Goal: Task Accomplishment & Management: Complete application form

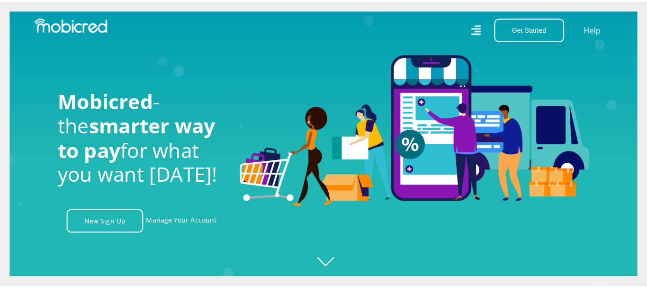
scroll to position [0, 1215]
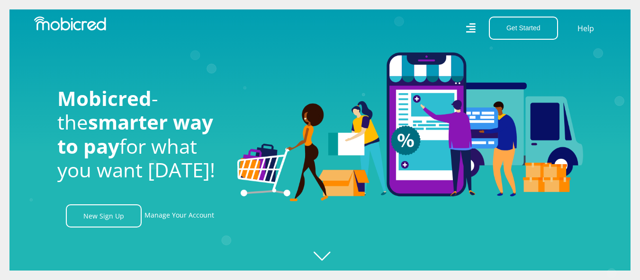
click at [473, 28] on icon at bounding box center [470, 28] width 9 height 14
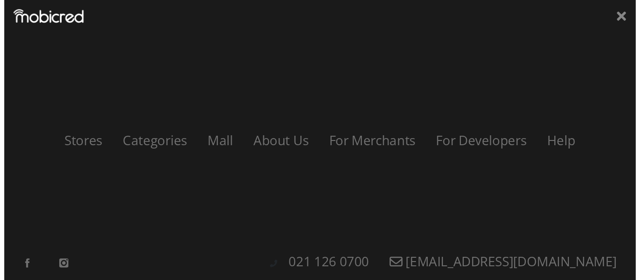
scroll to position [0, 2160]
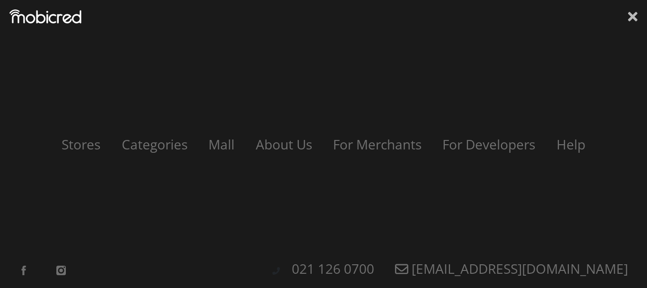
click at [634, 18] on icon at bounding box center [632, 16] width 9 height 9
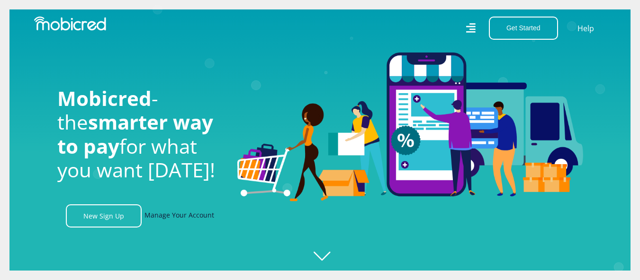
click at [187, 217] on link "Manage Your Account" at bounding box center [179, 216] width 70 height 23
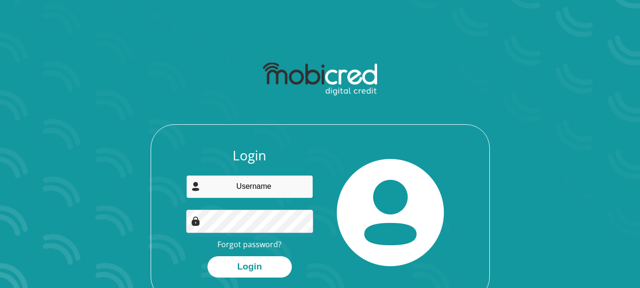
click at [209, 182] on input "email" at bounding box center [249, 186] width 127 height 23
type input "[EMAIL_ADDRESS][DOMAIN_NAME]"
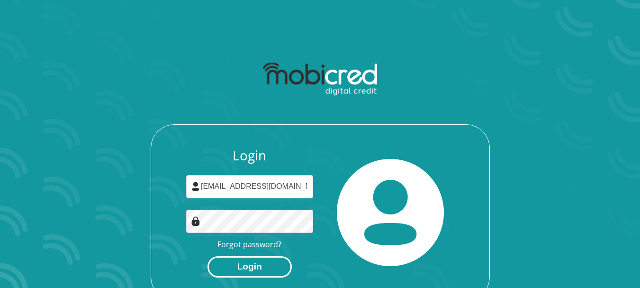
click at [249, 264] on button "Login" at bounding box center [249, 266] width 84 height 21
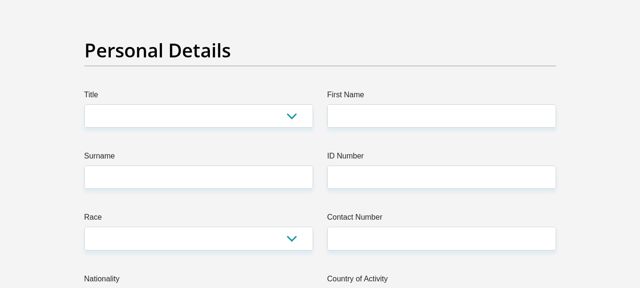
scroll to position [24, 0]
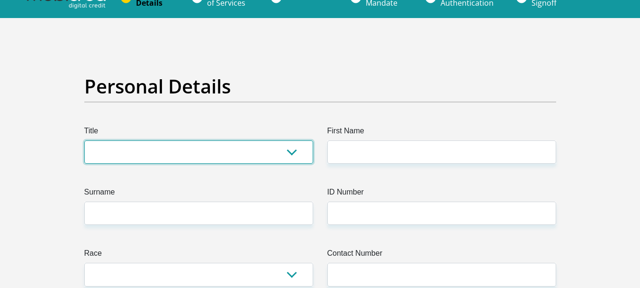
click at [293, 155] on select "Mr Ms Mrs Dr Other" at bounding box center [198, 151] width 229 height 23
select select "Ms"
click at [84, 140] on select "Mr Ms Mrs Dr Other" at bounding box center [198, 151] width 229 height 23
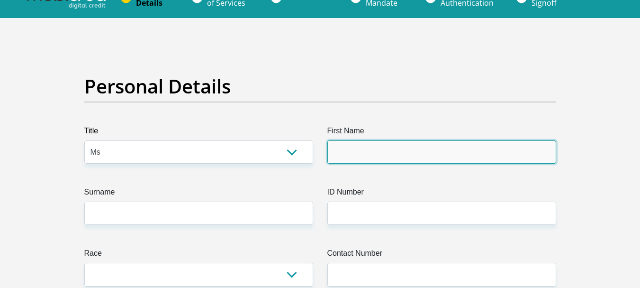
click at [361, 145] on input "First Name" at bounding box center [441, 151] width 229 height 23
type input "Lytje"
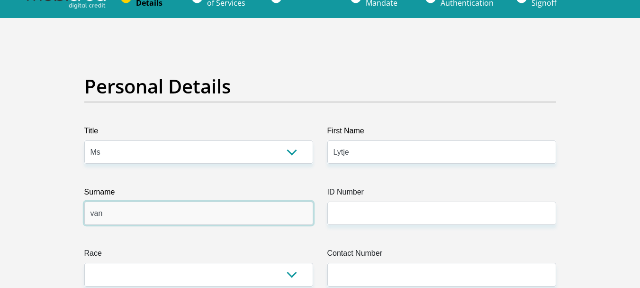
type input "VanAs"
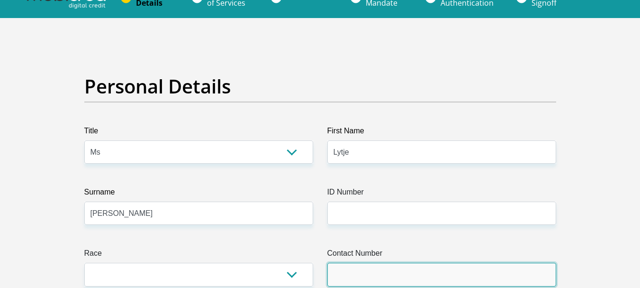
type input "718719739"
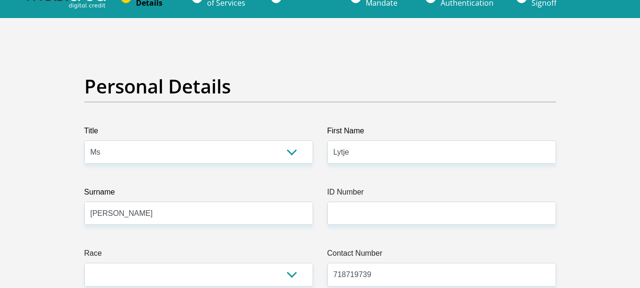
select select "GBR"
type input "15 saint blaize road"
type input "Impala park"
type input "Boksburg"
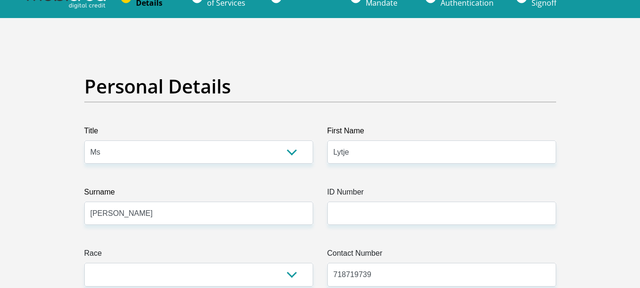
type input "Boksburg"
type input "1459"
select select "Gauteng"
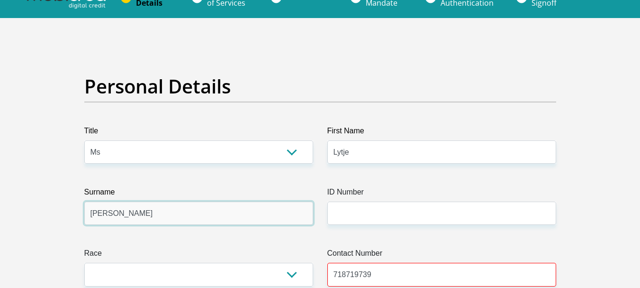
type input "VanAs"
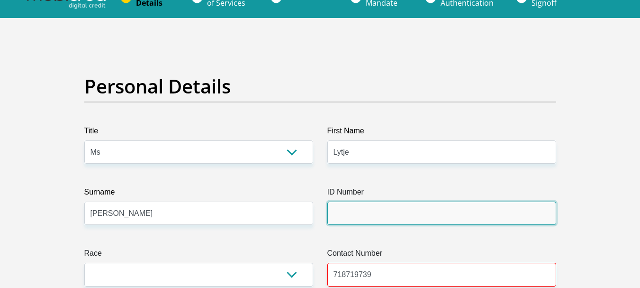
click at [345, 214] on input "ID Number" at bounding box center [441, 212] width 229 height 23
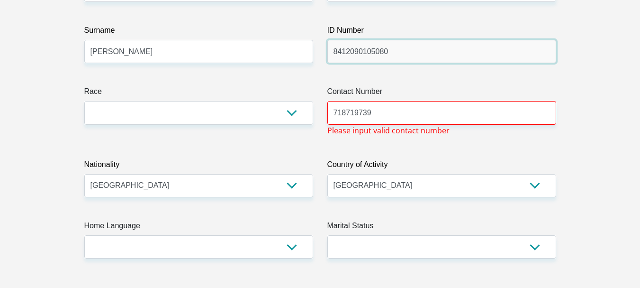
scroll to position [215, 0]
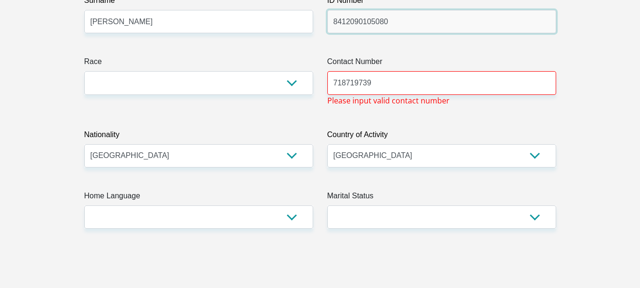
type input "8412090105080"
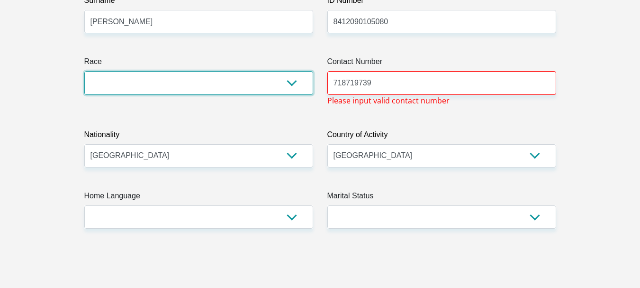
click at [295, 85] on select "Black Coloured Indian White Other" at bounding box center [198, 82] width 229 height 23
select select "4"
click at [84, 71] on select "Black Coloured Indian White Other" at bounding box center [198, 82] width 229 height 23
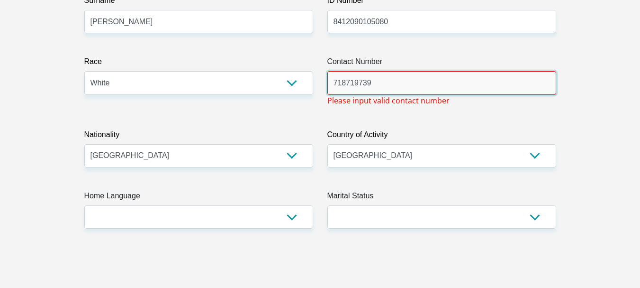
click at [332, 81] on input "718719739" at bounding box center [441, 82] width 229 height 23
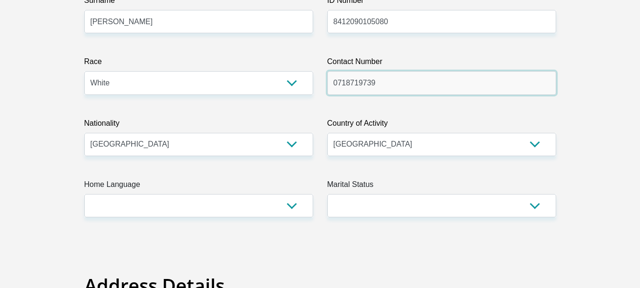
type input "0718719739"
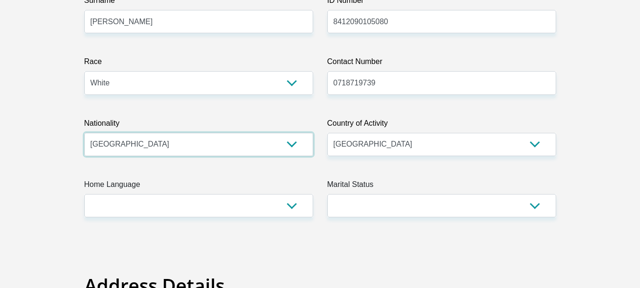
click at [295, 144] on select "South Africa Afghanistan Aland Islands Albania Algeria America Samoa American V…" at bounding box center [198, 144] width 229 height 23
select select "ZAF"
click at [84, 133] on select "South Africa Afghanistan Aland Islands Albania Algeria America Samoa American V…" at bounding box center [198, 144] width 229 height 23
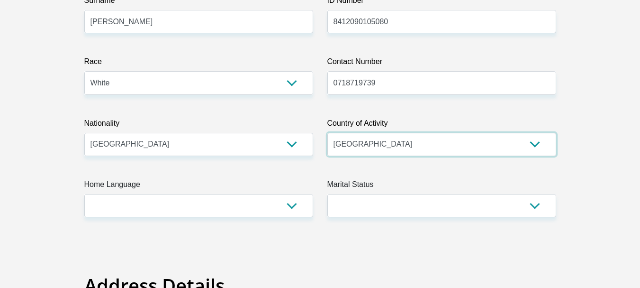
select select "ZAF"
select select "eng"
select select "1"
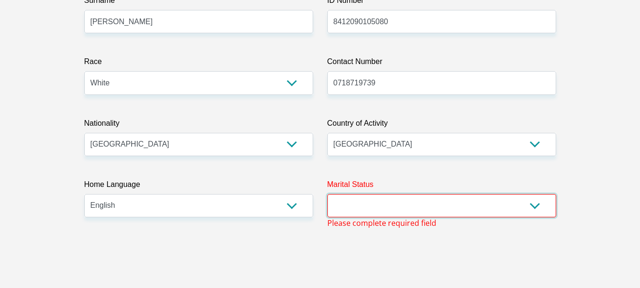
select select "1"
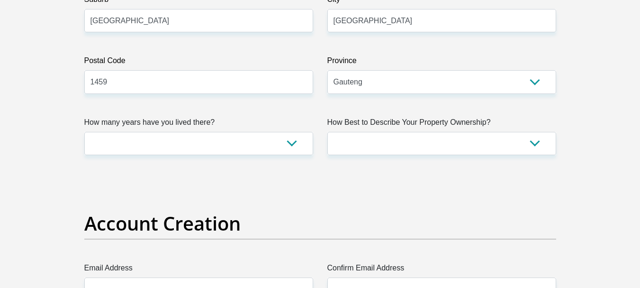
scroll to position [600, 0]
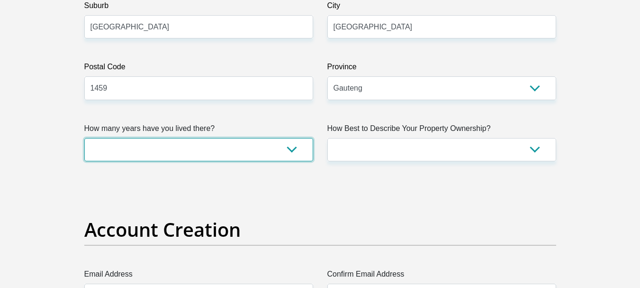
click at [289, 151] on select "less than 1 year 1-3 years 3-5 years 5+ years" at bounding box center [198, 149] width 229 height 23
select select "0"
click at [84, 138] on select "less than 1 year 1-3 years 3-5 years 5+ years" at bounding box center [198, 149] width 229 height 23
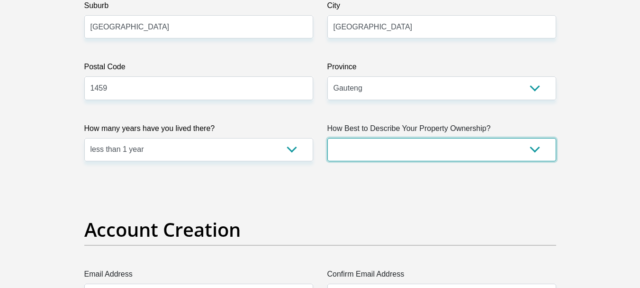
click at [388, 145] on select "Owned Rented Family Owned Company Dwelling" at bounding box center [441, 149] width 229 height 23
select select "Rented"
click at [327, 138] on select "Owned Rented Family Owned Company Dwelling" at bounding box center [441, 149] width 229 height 23
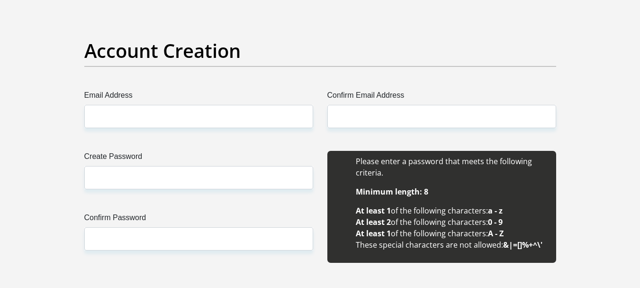
scroll to position [773, 0]
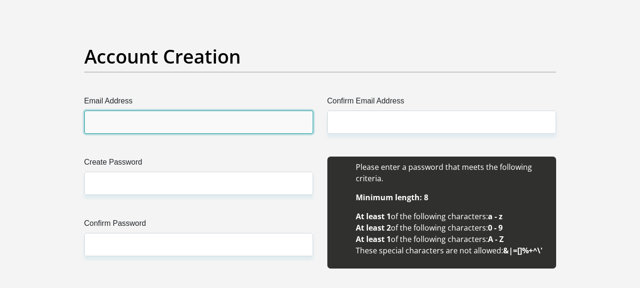
click at [288, 115] on input "Email Address" at bounding box center [198, 121] width 229 height 23
type input "lhmvv834@gmail.com"
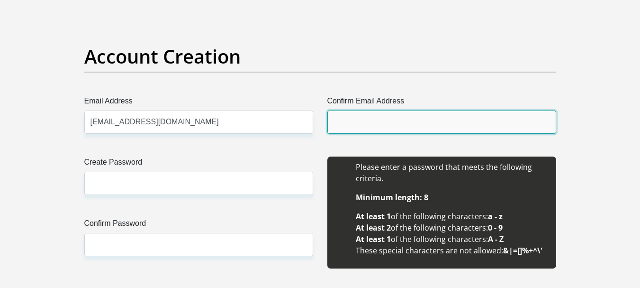
type input "lhmvv834@gmail.com"
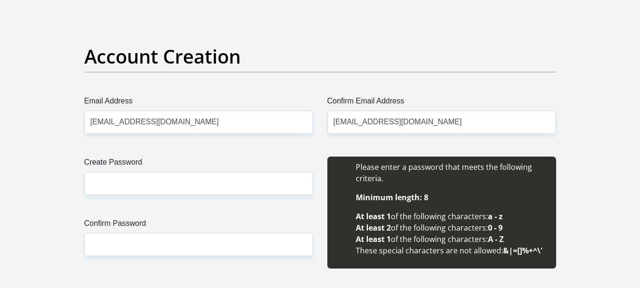
type input "Lytje"
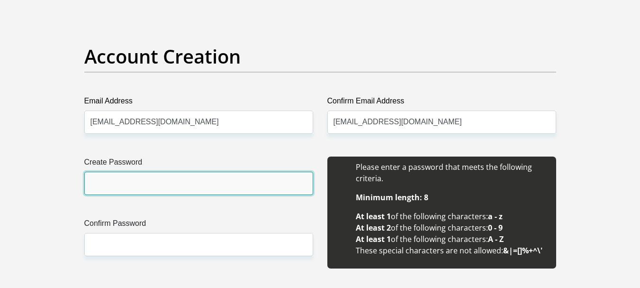
click at [212, 179] on input "Create Password" at bounding box center [198, 182] width 229 height 23
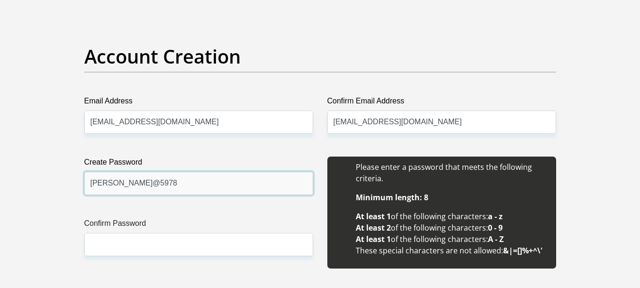
type input "Kallie@5978"
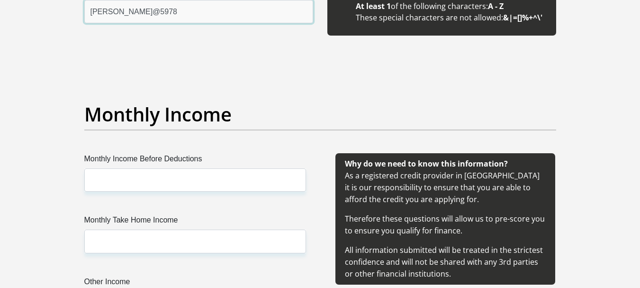
scroll to position [1047, 0]
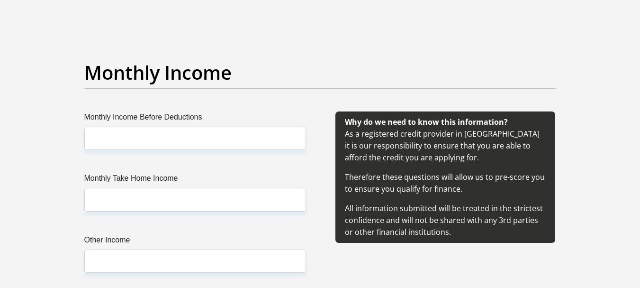
type input "Kallie@5978"
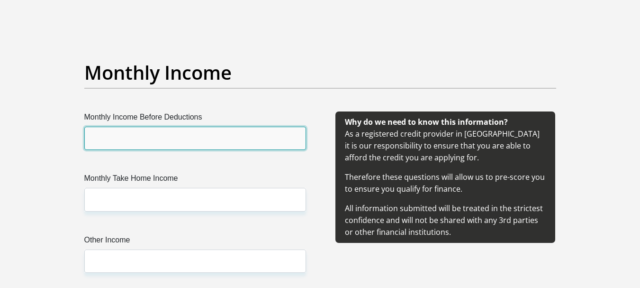
click at [185, 138] on input "Monthly Income Before Deductions" at bounding box center [195, 137] width 222 height 23
type input "10000"
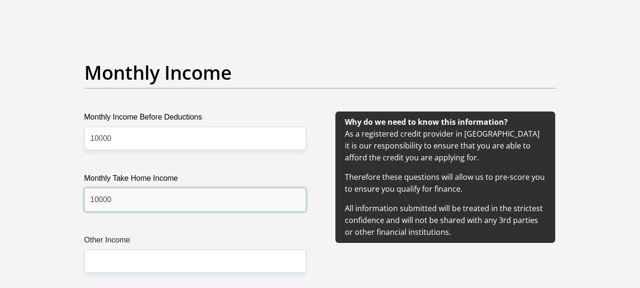
type input "10000"
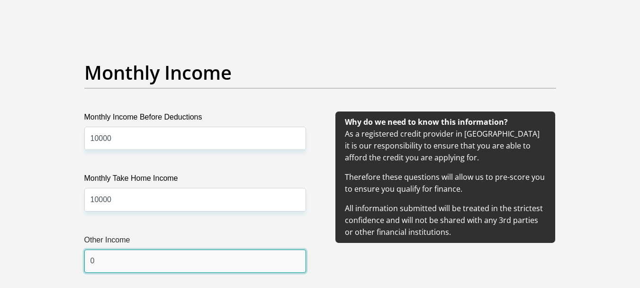
type input "0"
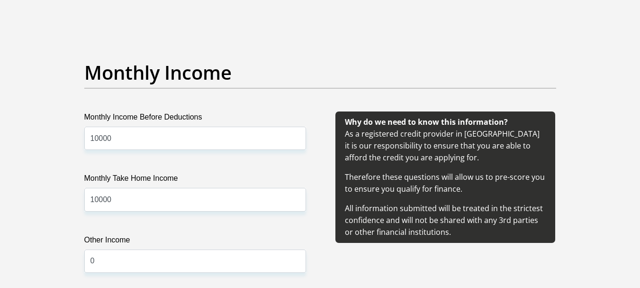
scroll to position [1310, 0]
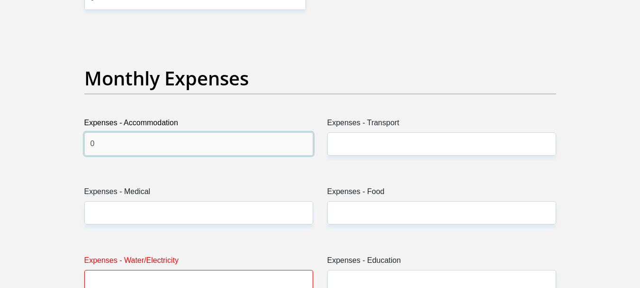
type input "0"
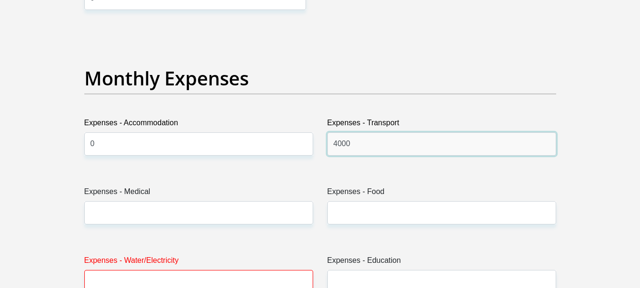
type input "4000"
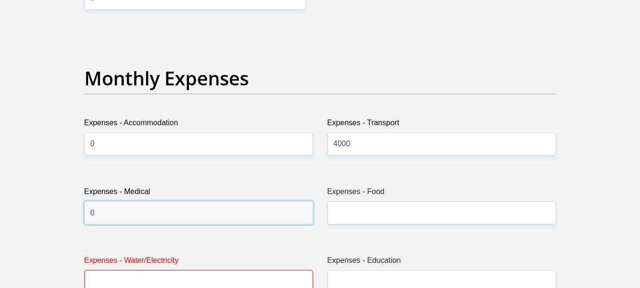
type input "0"
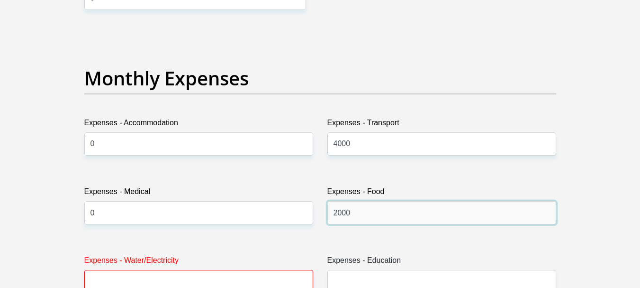
type input "2000"
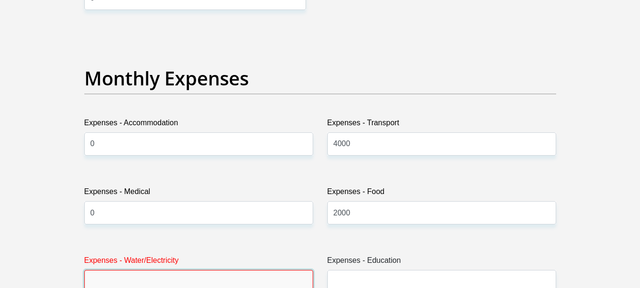
scroll to position [1315, 0]
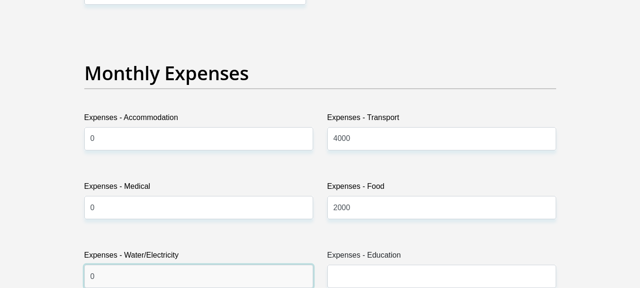
type input "0"
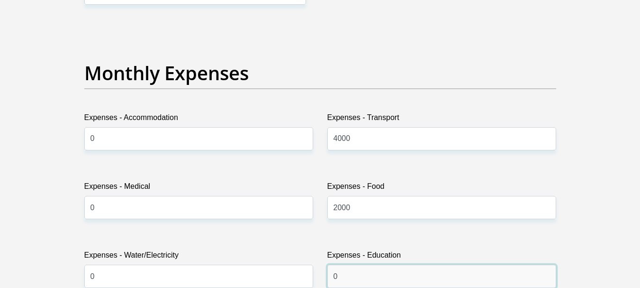
type input "0"
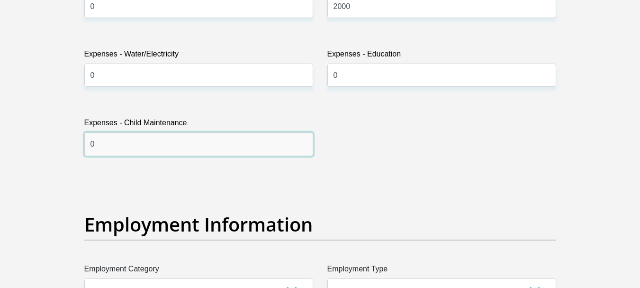
type input "0"
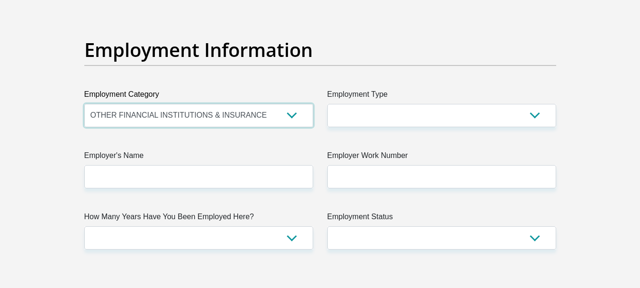
scroll to position [1655, 0]
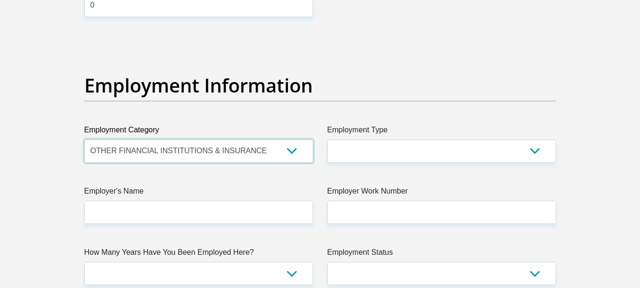
click at [288, 152] on select "AGRICULTURE ALCOHOL & TOBACCO CONSTRUCTION MATERIALS METALLURGY EQUIPMENT FOR R…" at bounding box center [198, 150] width 229 height 23
select select "76"
click at [84, 139] on select "AGRICULTURE ALCOHOL & TOBACCO CONSTRUCTION MATERIALS METALLURGY EQUIPMENT FOR R…" at bounding box center [198, 150] width 229 height 23
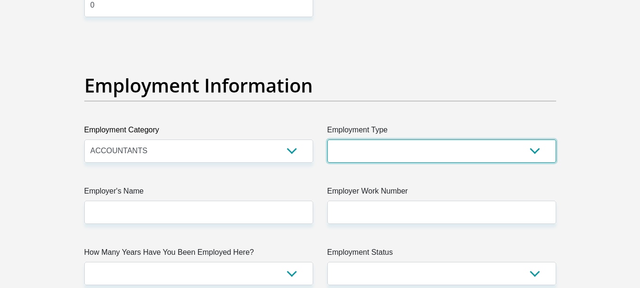
click at [373, 155] on select "College/Lecturer Craft Seller Creative Driver Executive Farmer Forces - Non Com…" at bounding box center [441, 150] width 229 height 23
click at [327, 139] on select "College/Lecturer Craft Seller Creative Driver Executive Farmer Forces - Non Com…" at bounding box center [441, 150] width 229 height 23
click at [543, 153] on select "College/Lecturer Craft Seller Creative Driver Executive Farmer Forces - Non Com…" at bounding box center [441, 150] width 229 height 23
select select "Self-Employed"
click at [327, 139] on select "College/Lecturer Craft Seller Creative Driver Executive Farmer Forces - Non Com…" at bounding box center [441, 150] width 229 height 23
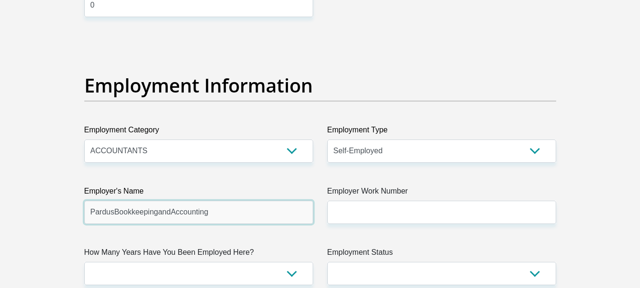
type input "PardusBookkeepingandAccounting"
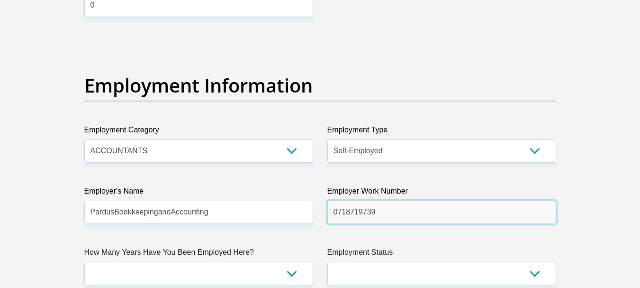
type input "0718719739"
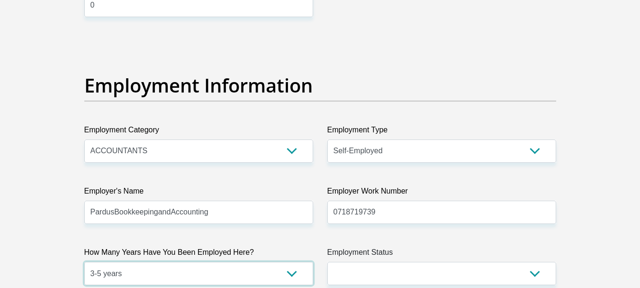
select select "60"
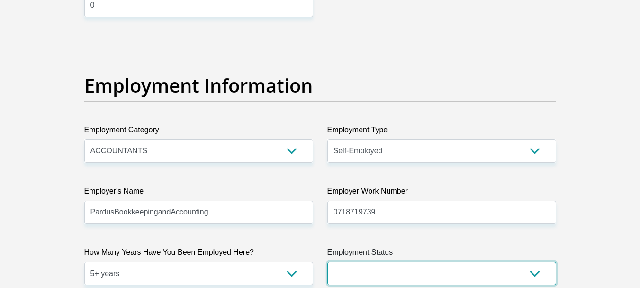
select select "1"
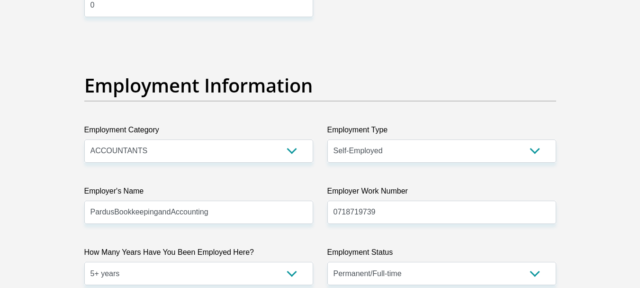
scroll to position [1929, 0]
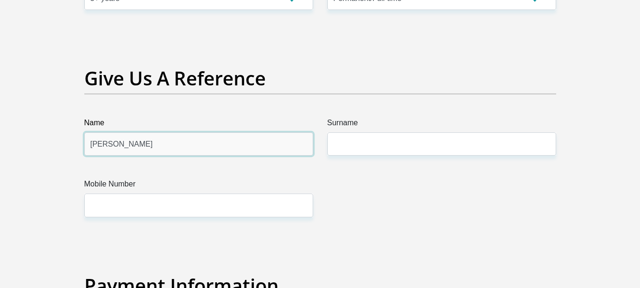
type input "Hannes van As"
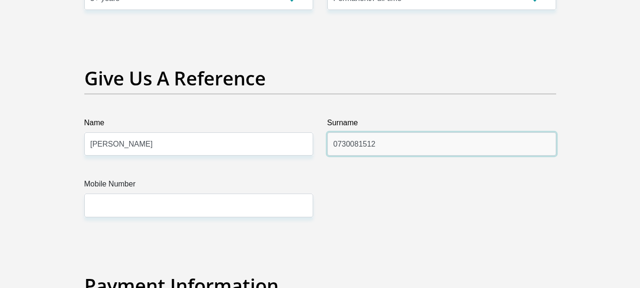
type input "0730081512"
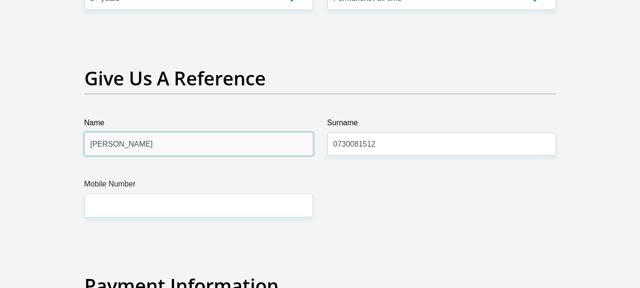
click at [178, 144] on input "Hannes van As" at bounding box center [198, 143] width 229 height 23
type input "Hannes"
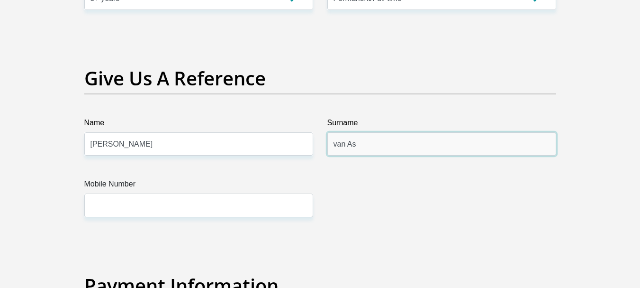
type input "van As"
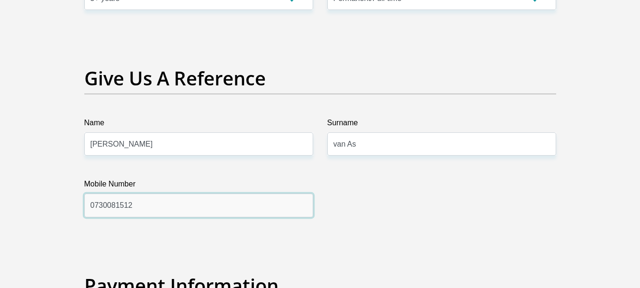
type input "0730081512"
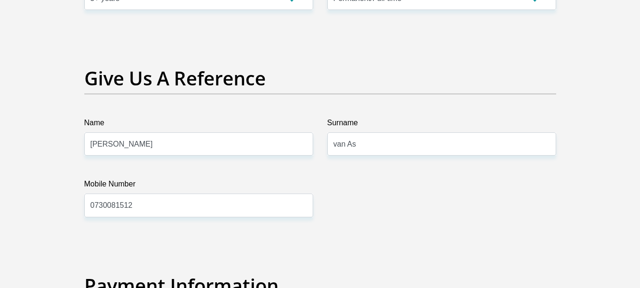
scroll to position [2136, 0]
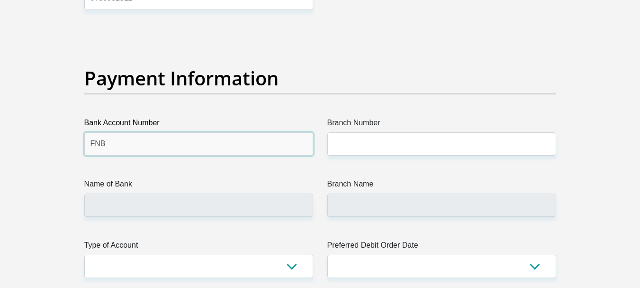
type input "FNB"
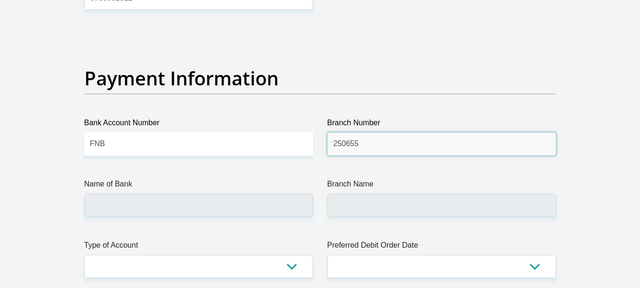
type input "250655"
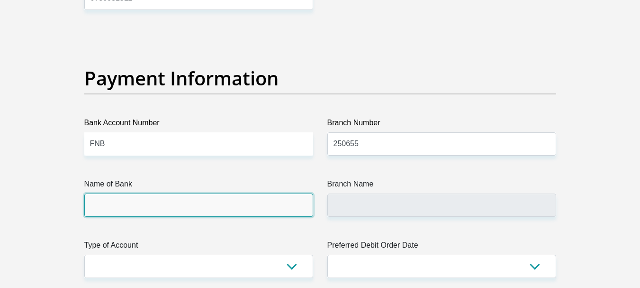
type input "FIRSTRAND BANK"
type input "BRANCH 560"
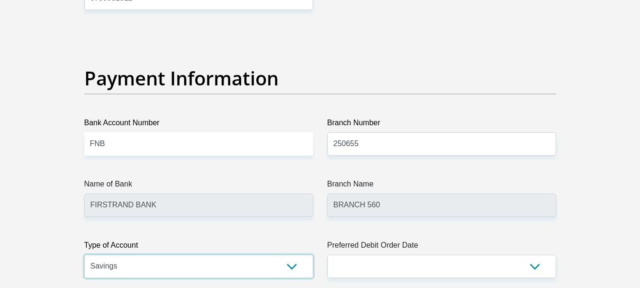
select select "CUR"
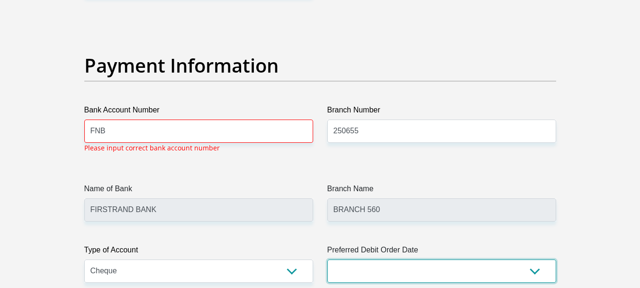
scroll to position [2150, 0]
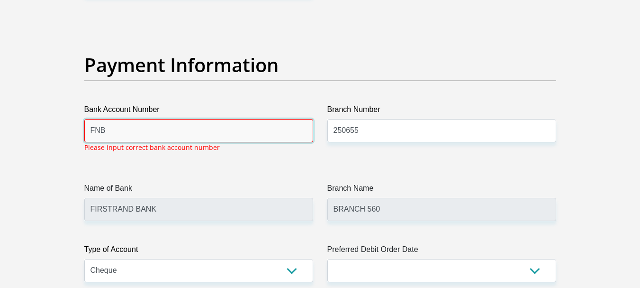
click at [166, 129] on input "FNB" at bounding box center [198, 130] width 229 height 23
type input "F"
type input "62420342769"
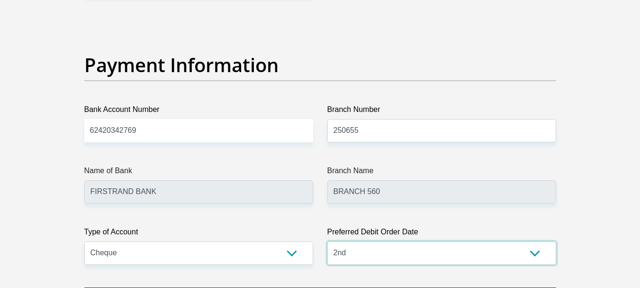
select select "1"
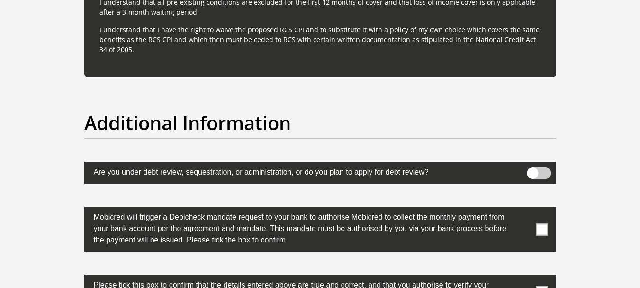
scroll to position [2899, 0]
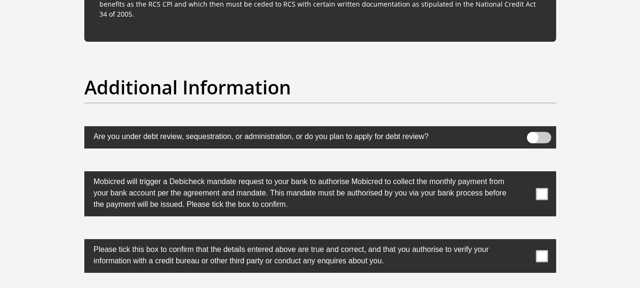
click at [548, 188] on label at bounding box center [320, 193] width 472 height 45
click at [523, 173] on input "checkbox" at bounding box center [523, 173] width 0 height 0
click at [542, 259] on span at bounding box center [542, 256] width 12 height 12
click at [523, 241] on input "checkbox" at bounding box center [523, 241] width 0 height 0
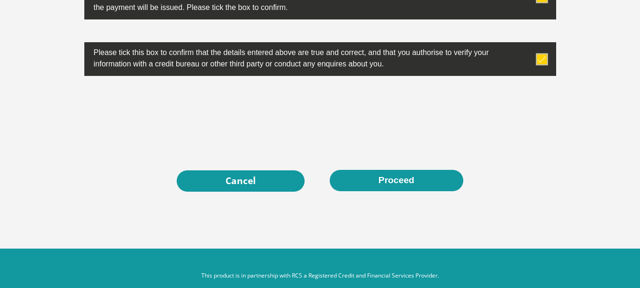
scroll to position [3089, 0]
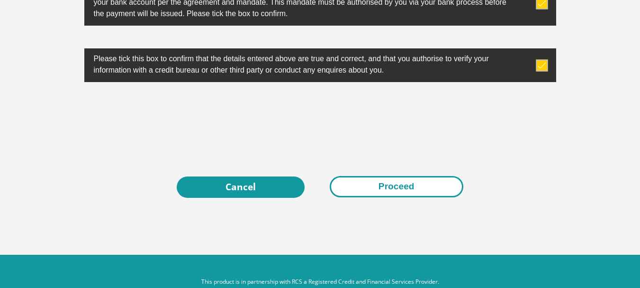
click at [374, 182] on button "Proceed" at bounding box center [397, 186] width 134 height 21
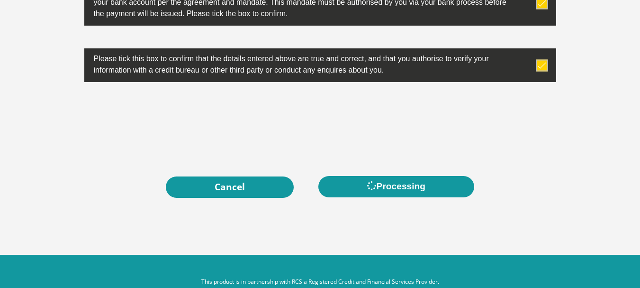
scroll to position [0, 0]
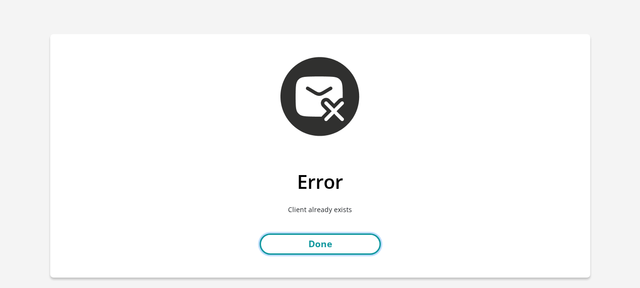
click at [349, 245] on link "Done" at bounding box center [320, 243] width 121 height 21
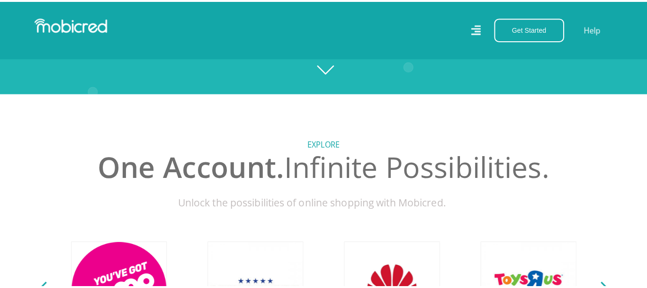
scroll to position [0, 2160]
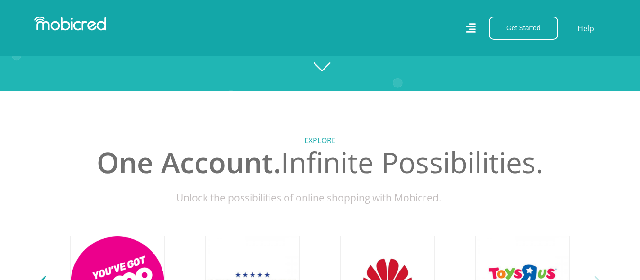
click at [473, 29] on icon at bounding box center [470, 27] width 9 height 9
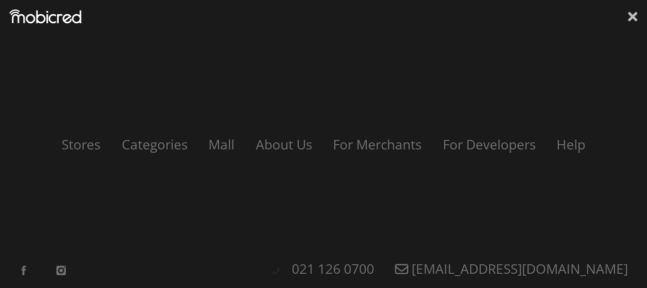
click at [629, 21] on icon at bounding box center [632, 16] width 9 height 9
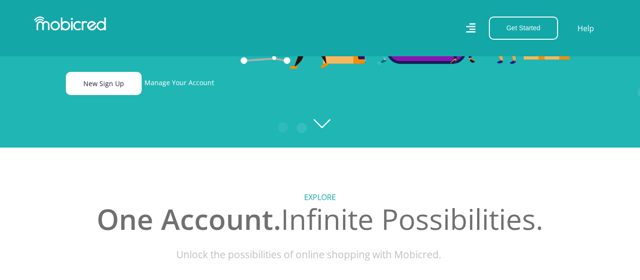
scroll to position [0, 1620]
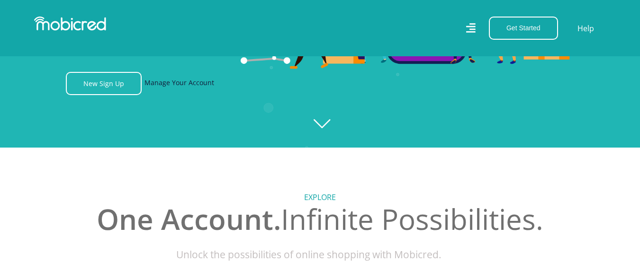
click at [175, 87] on link "Manage Your Account" at bounding box center [179, 83] width 70 height 23
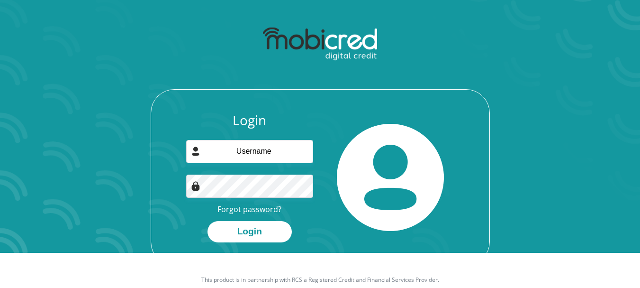
scroll to position [54, 0]
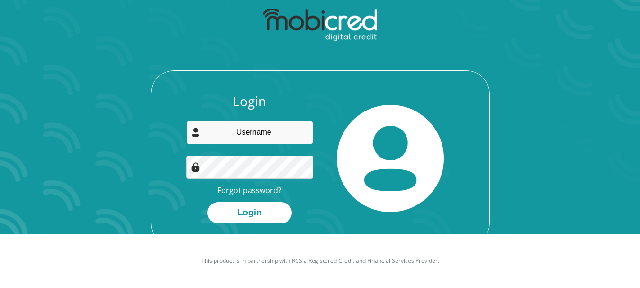
click at [243, 131] on input "email" at bounding box center [249, 132] width 127 height 23
type input "[EMAIL_ADDRESS][DOMAIN_NAME]"
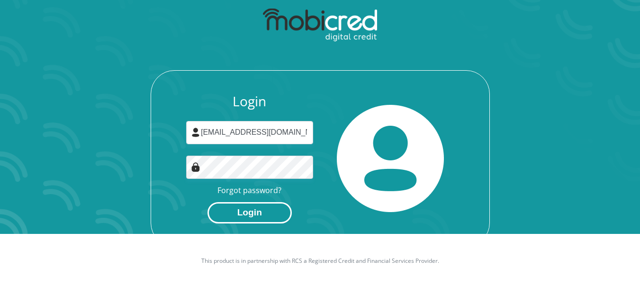
click at [250, 216] on button "Login" at bounding box center [249, 212] width 84 height 21
